Goal: Information Seeking & Learning: Learn about a topic

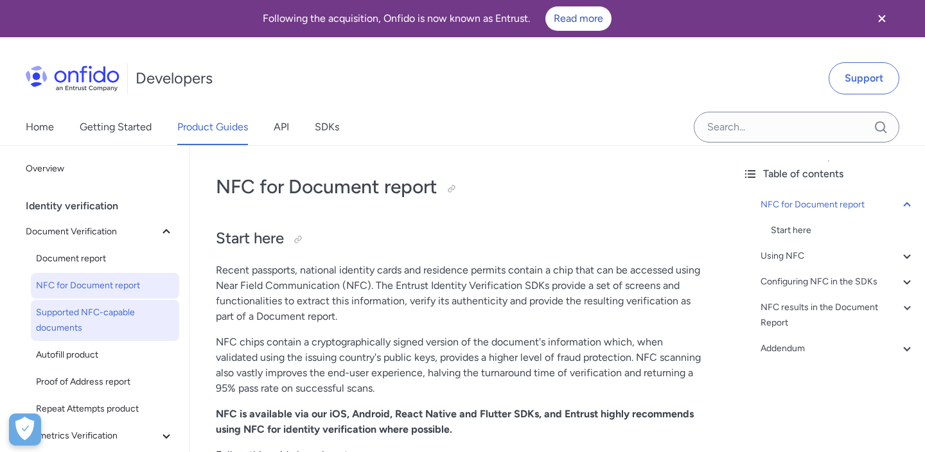
click at [123, 315] on span "Supported NFC-capable documents" at bounding box center [105, 320] width 138 height 31
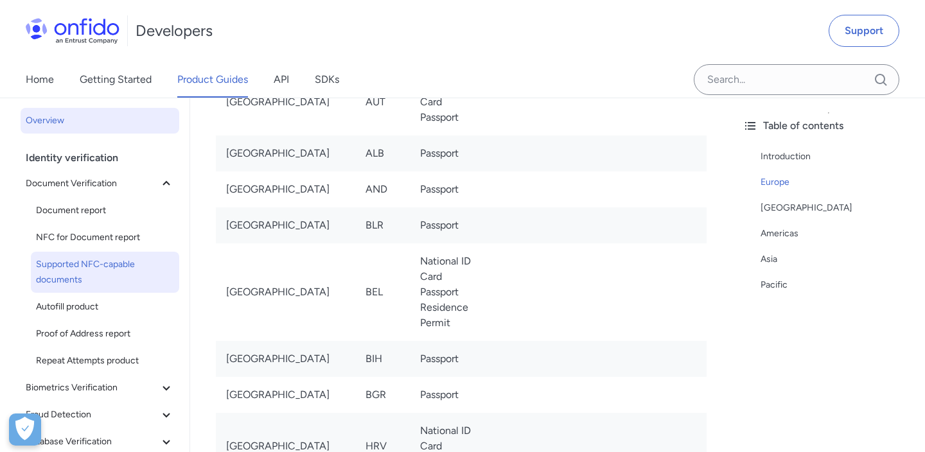
click at [54, 130] on link "Overview" at bounding box center [100, 121] width 159 height 26
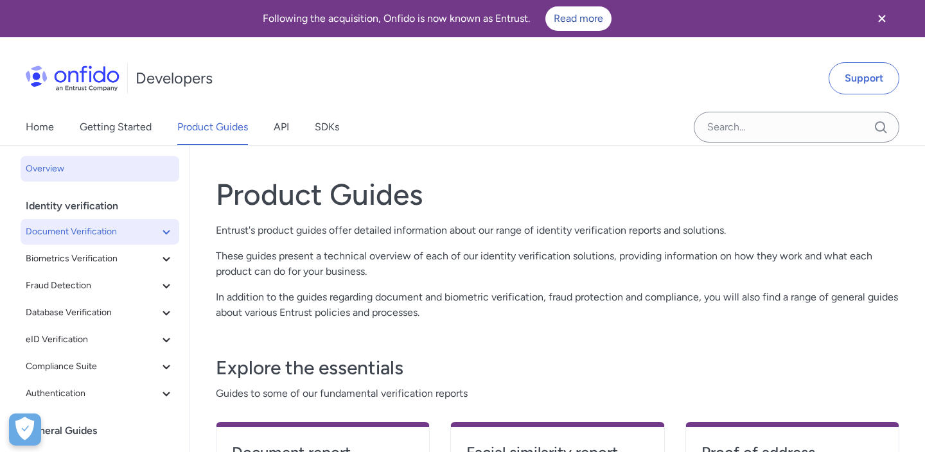
click at [165, 236] on icon at bounding box center [166, 231] width 15 height 15
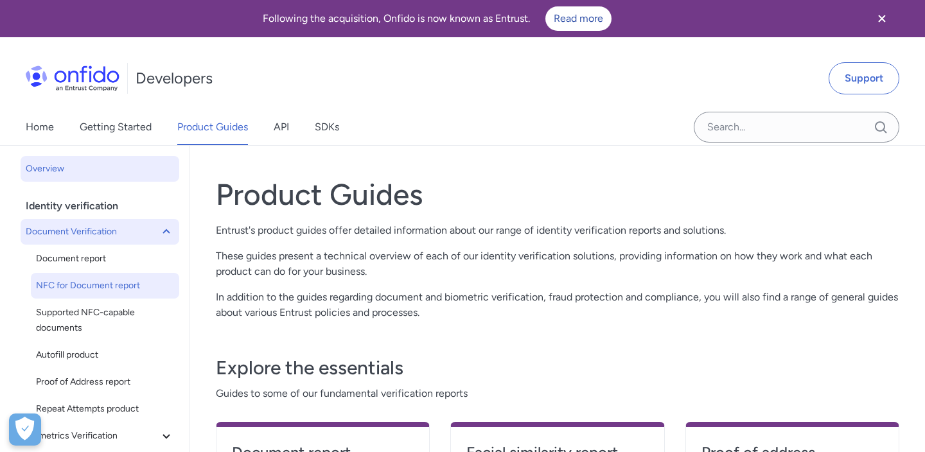
scroll to position [13, 0]
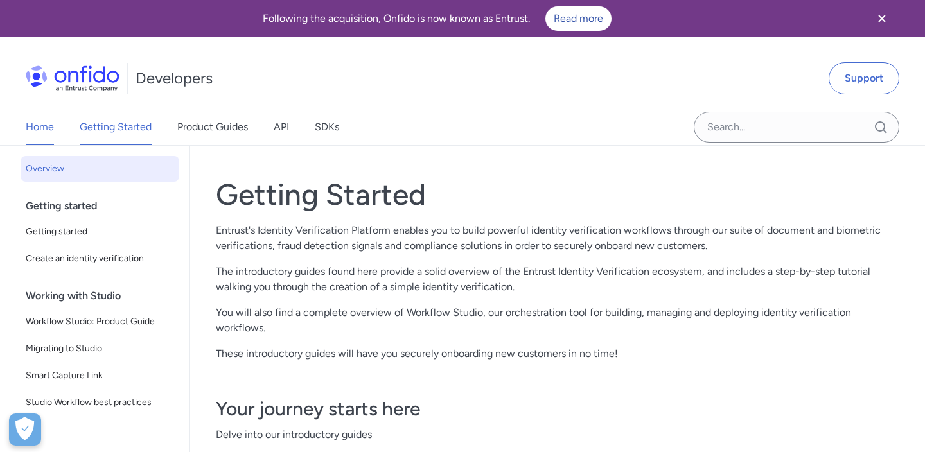
click at [41, 127] on link "Home" at bounding box center [40, 127] width 28 height 36
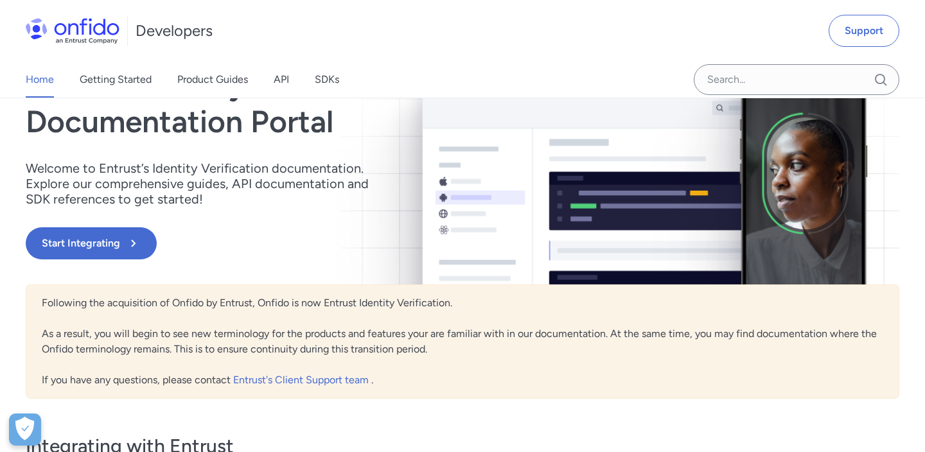
scroll to position [111, 0]
